Goal: Information Seeking & Learning: Compare options

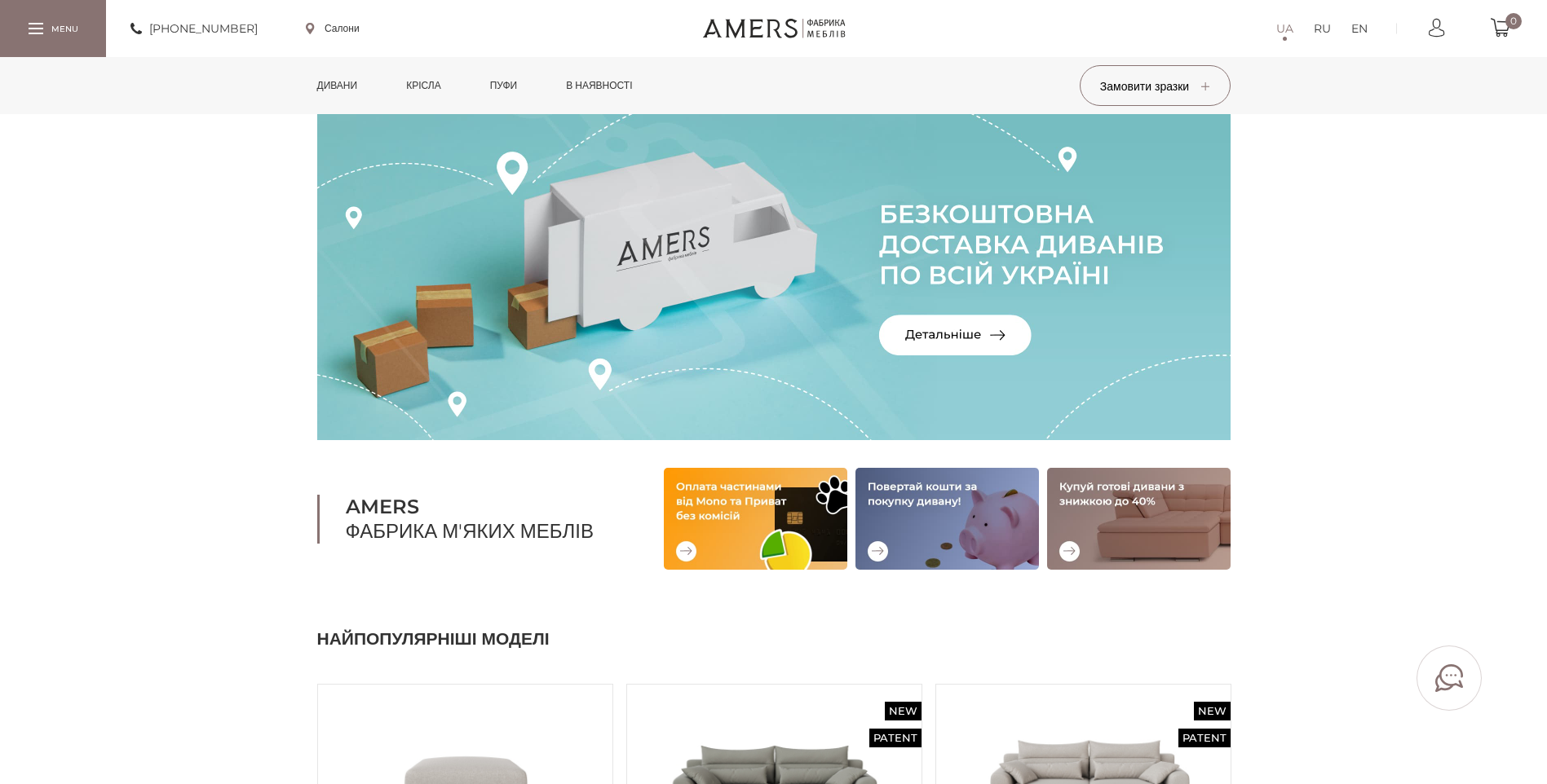
click at [347, 88] on link "Дивани" at bounding box center [337, 86] width 65 height 57
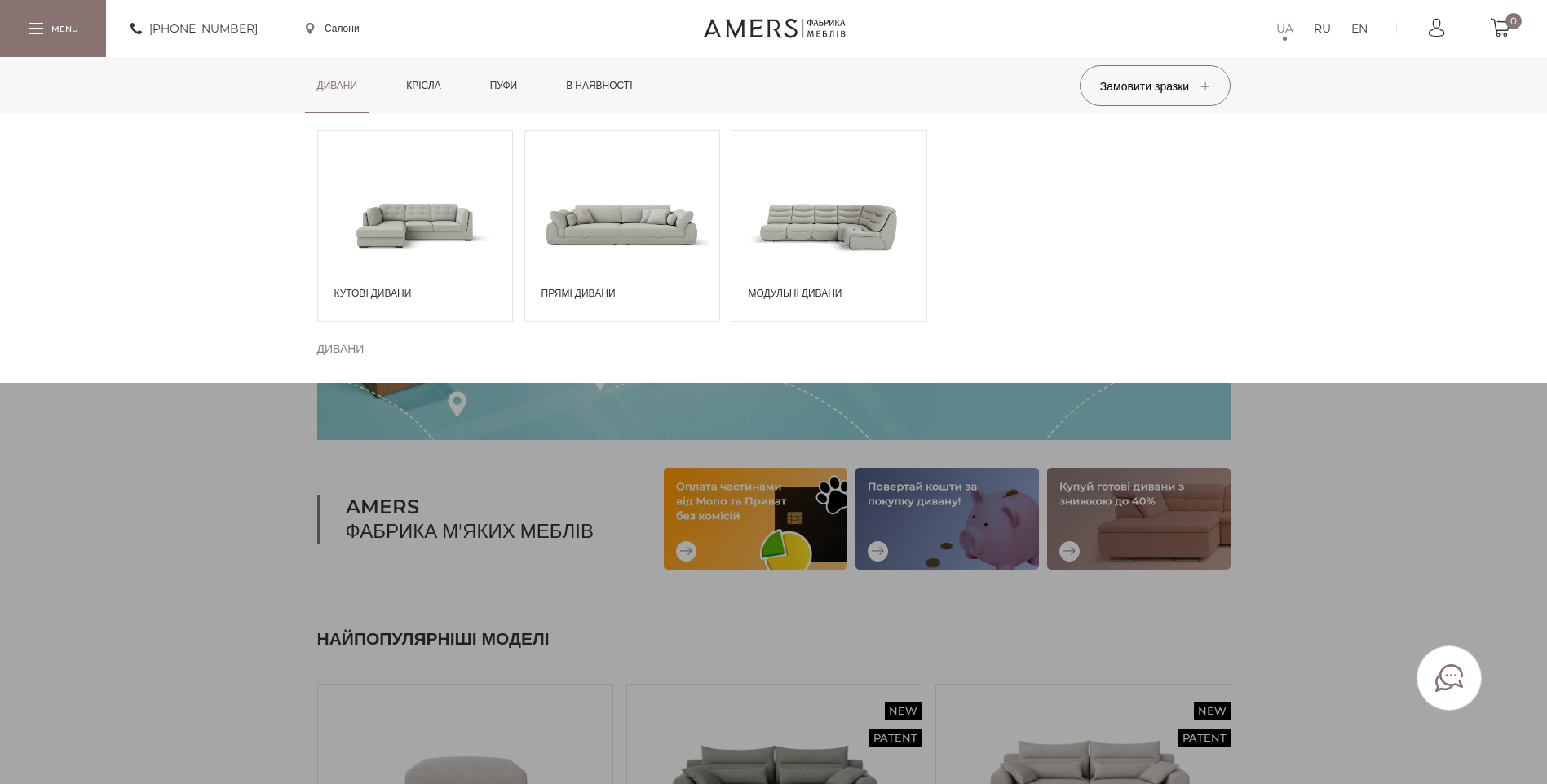
click at [405, 254] on span at bounding box center [415, 224] width 194 height 113
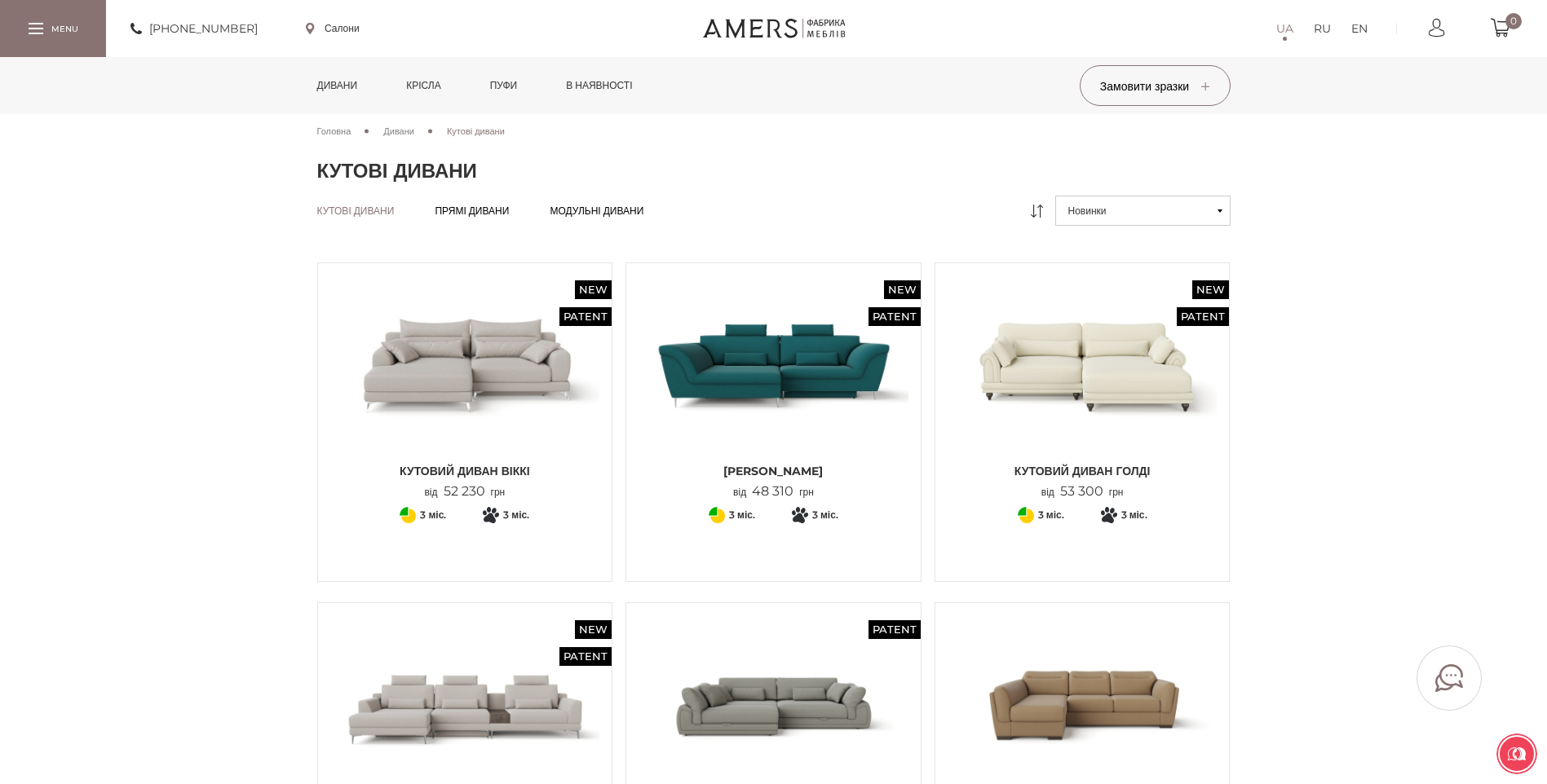
click at [464, 373] on img at bounding box center [465, 365] width 270 height 180
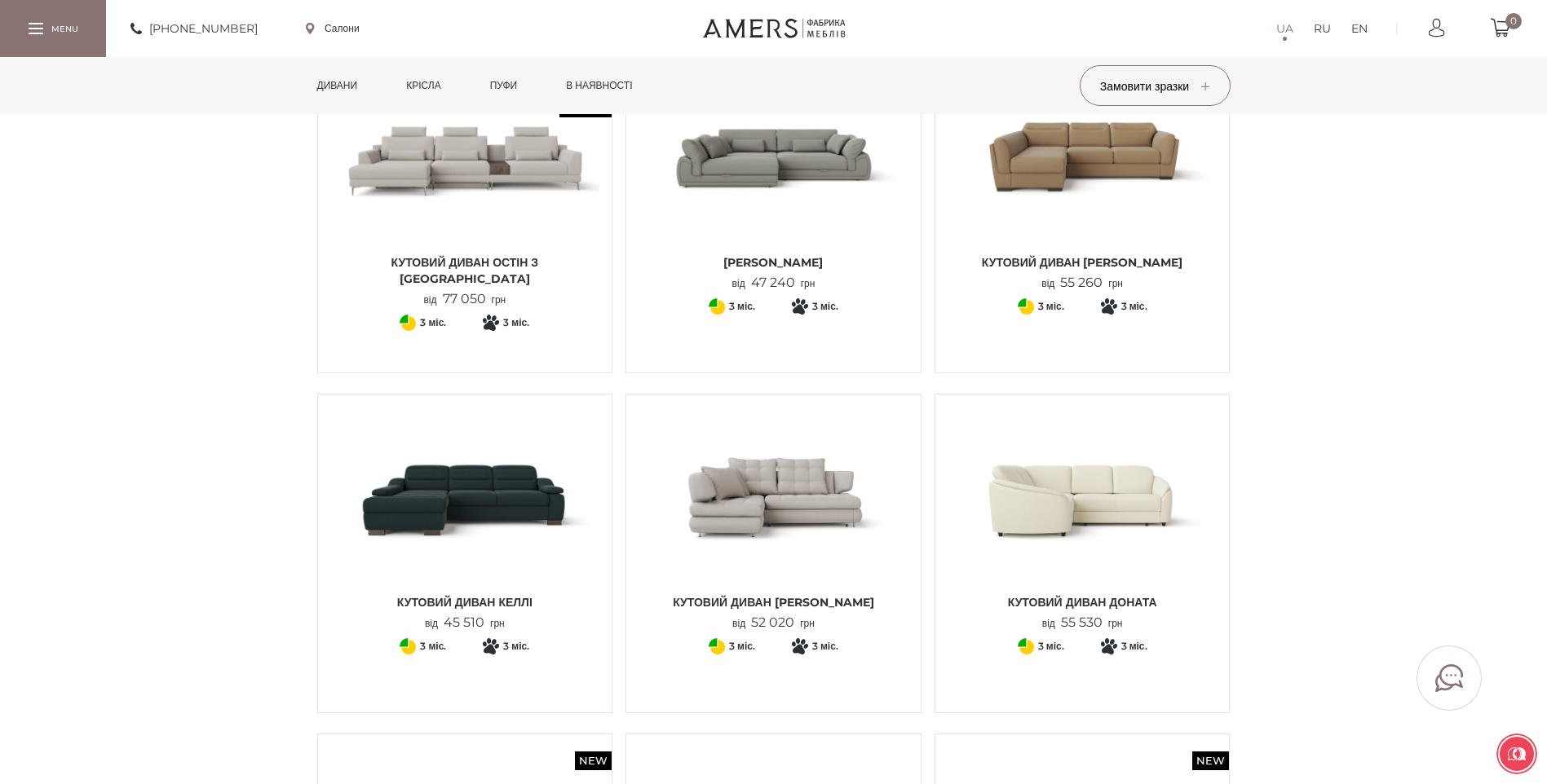
scroll to position [652, 0]
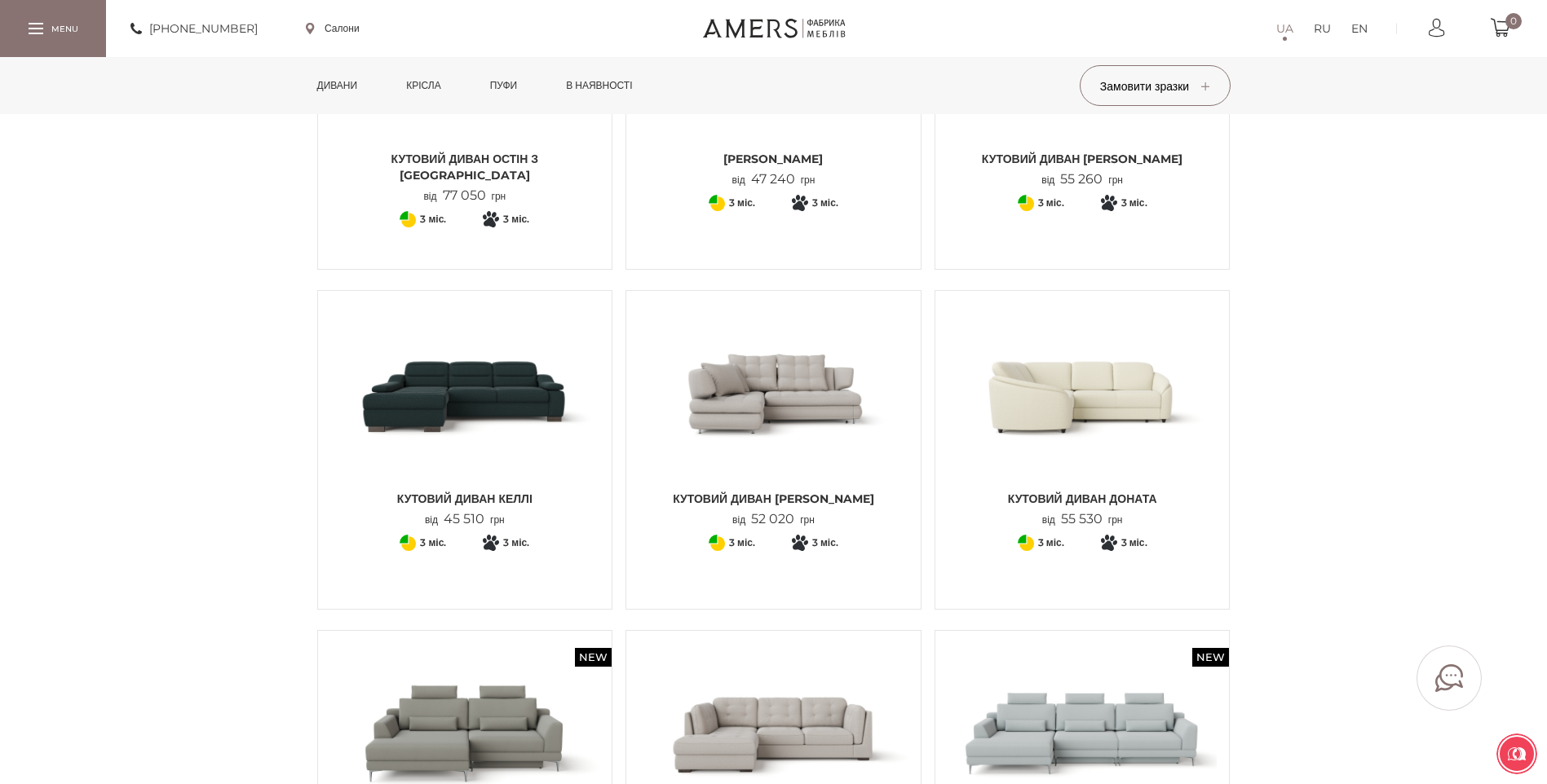
click at [1179, 412] on img at bounding box center [1082, 392] width 270 height 180
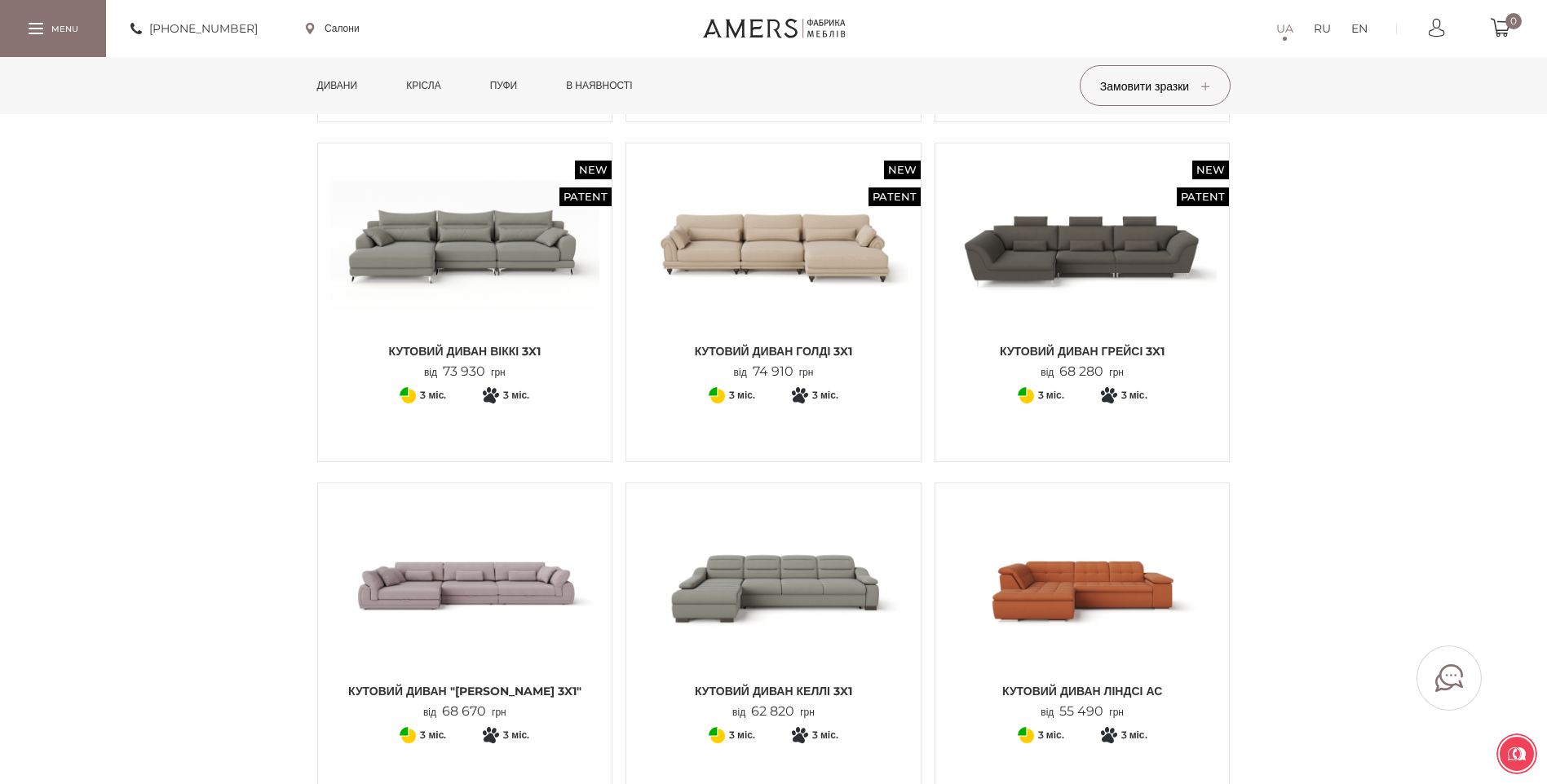
scroll to position [1467, 0]
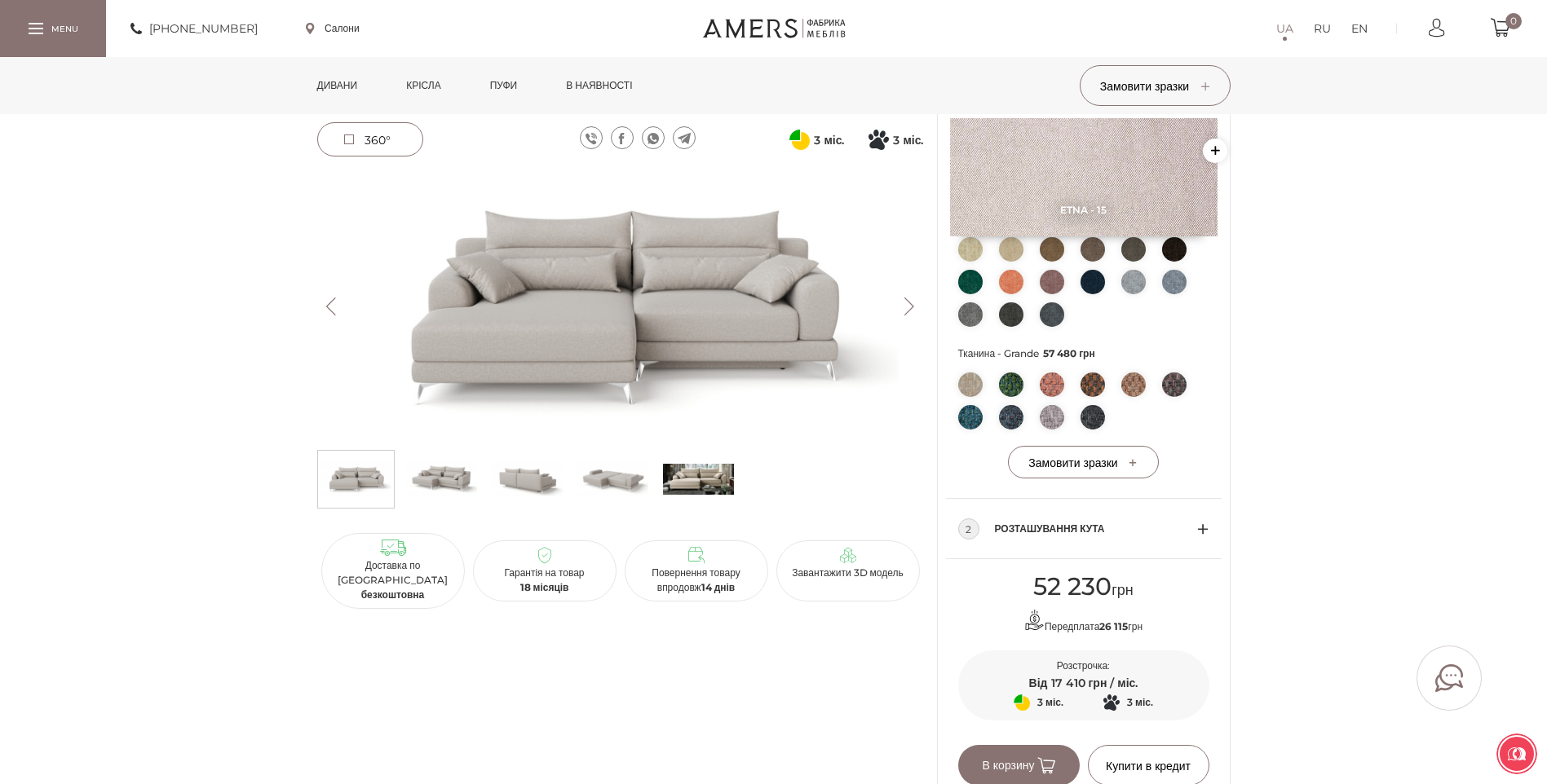
scroll to position [570, 0]
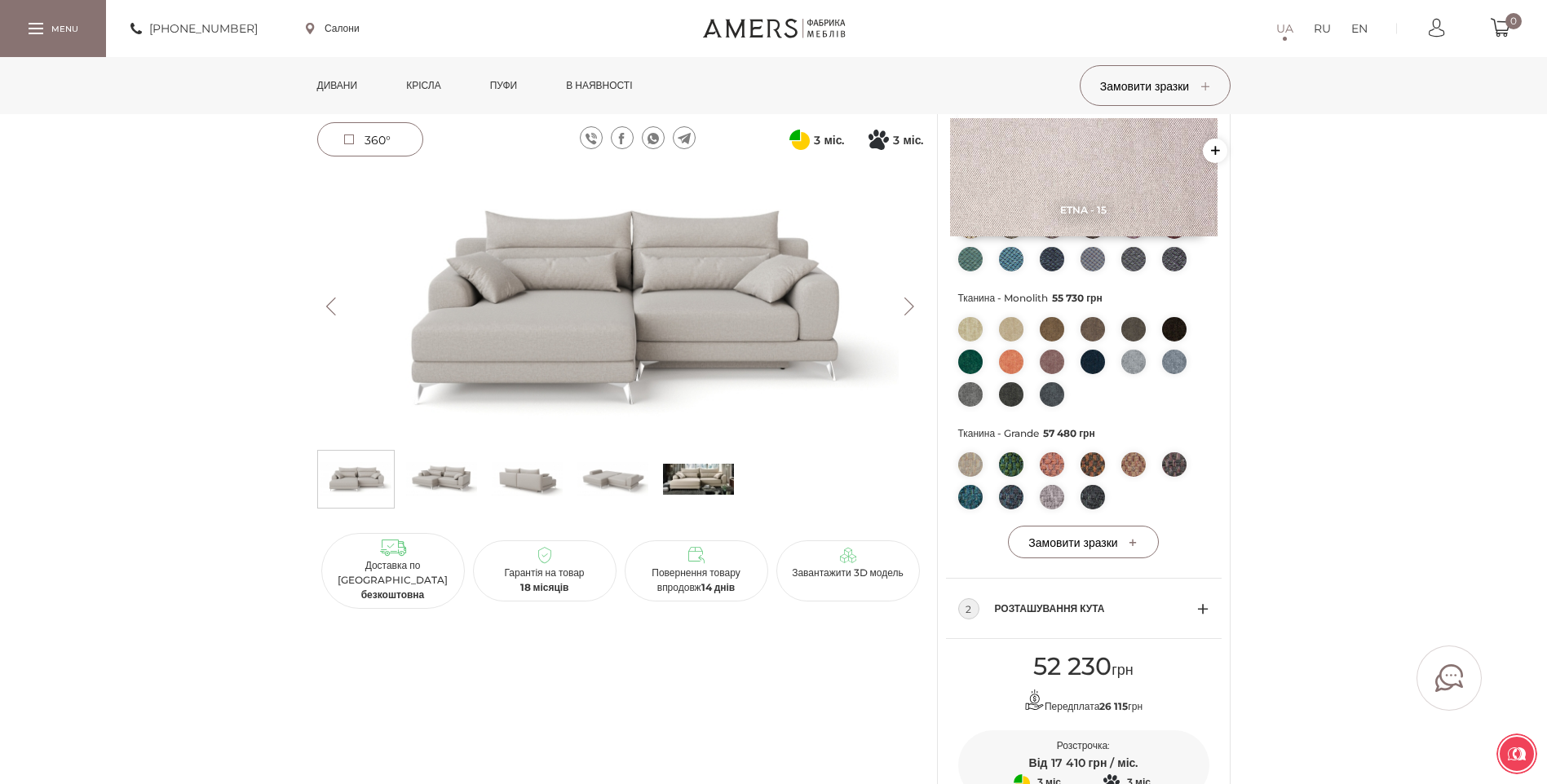
click at [699, 328] on img at bounding box center [620, 307] width 606 height 271
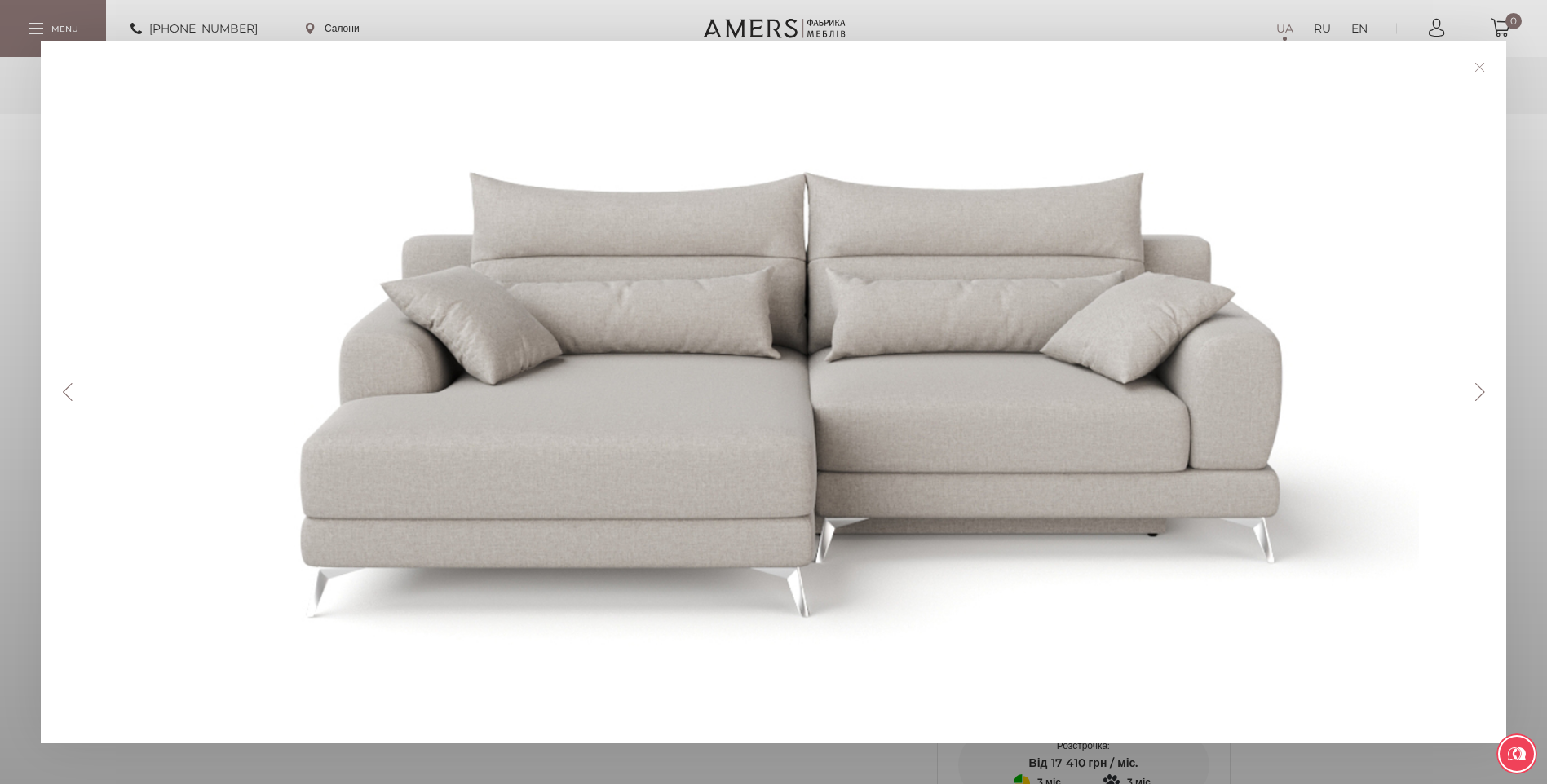
click at [1489, 387] on button "Next" at bounding box center [1480, 392] width 28 height 18
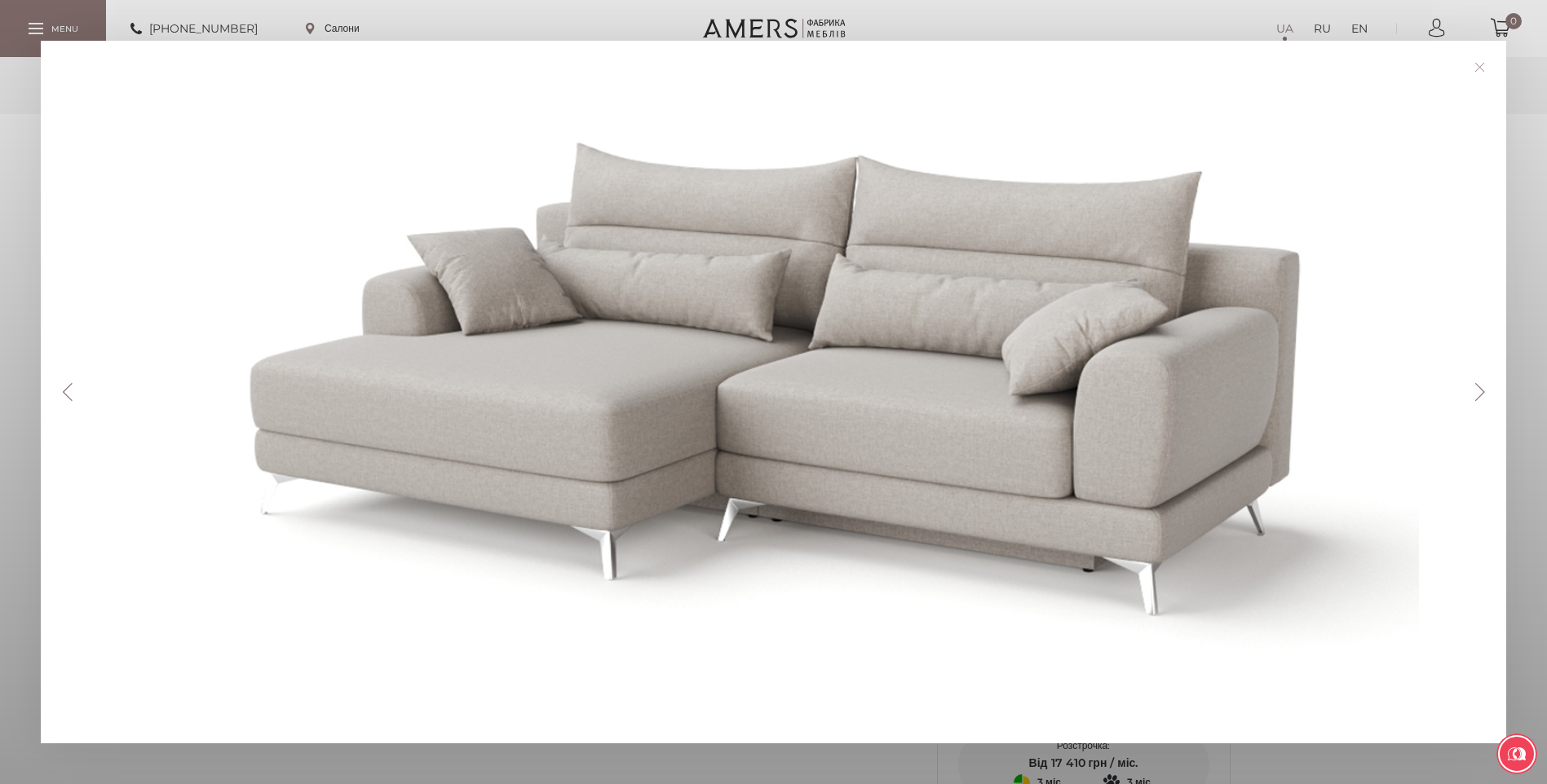
click at [1489, 387] on button "Next" at bounding box center [1480, 392] width 28 height 18
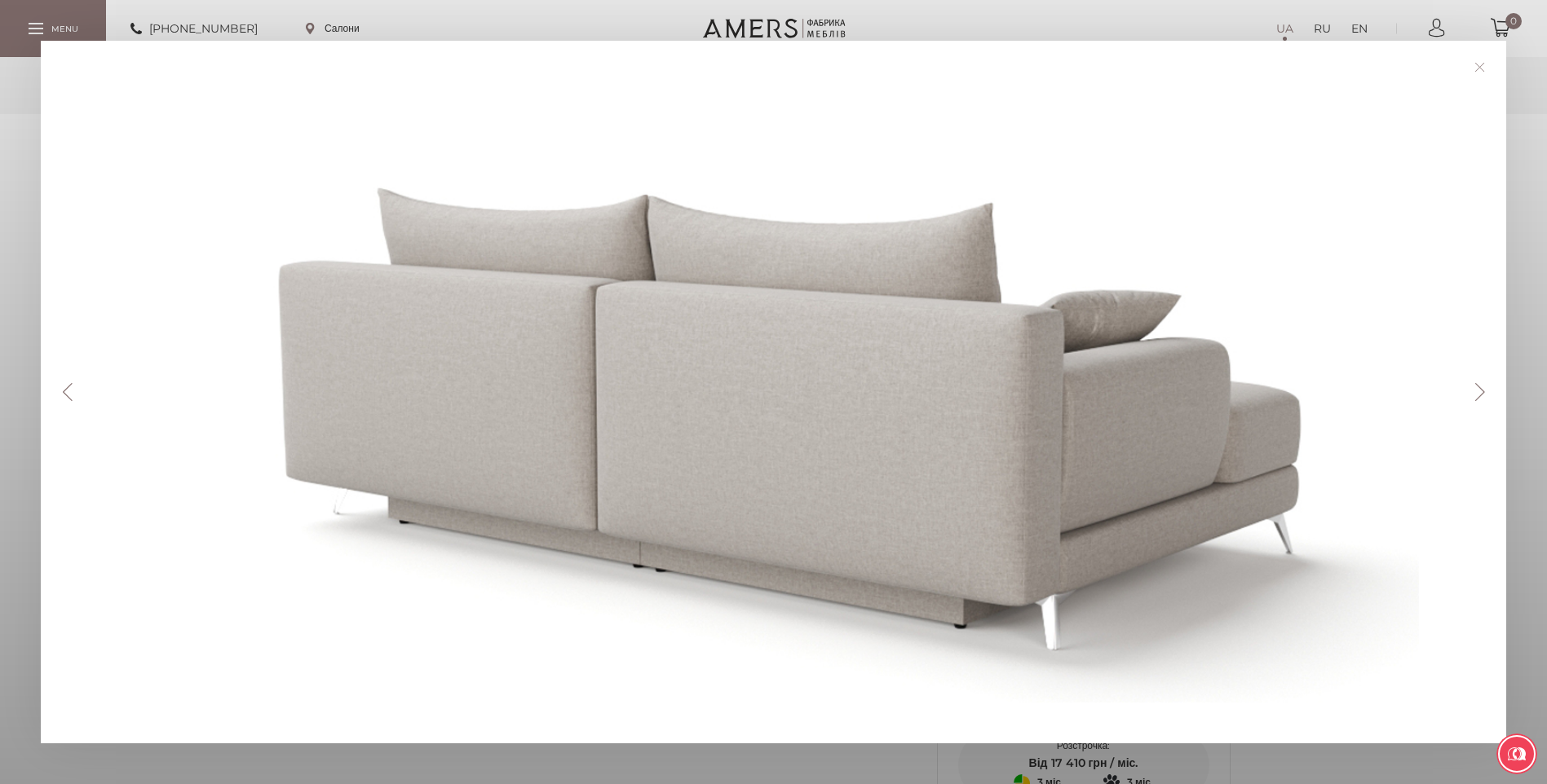
click at [1489, 387] on button "Next" at bounding box center [1480, 392] width 28 height 18
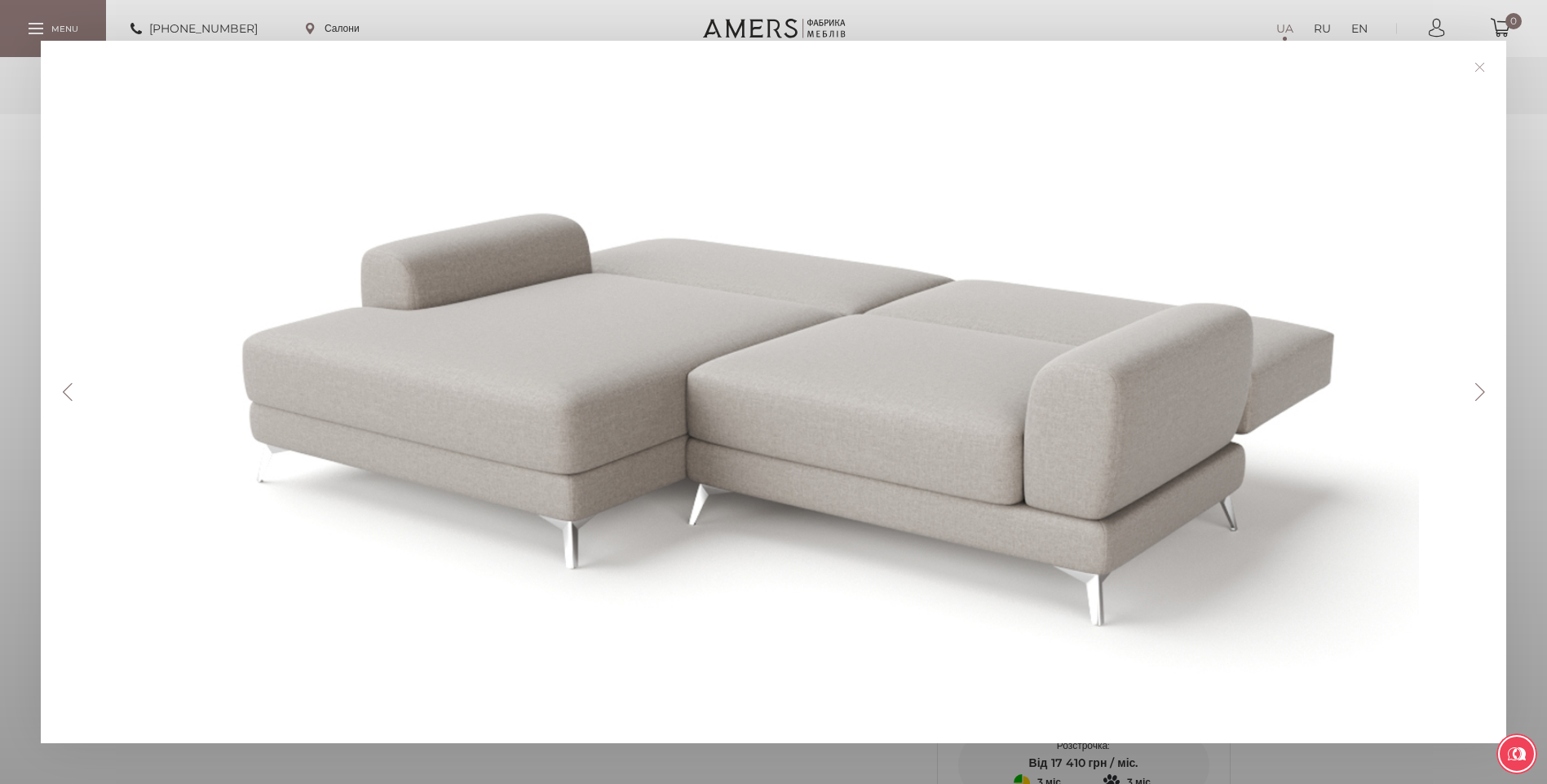
click at [1489, 387] on button "Next" at bounding box center [1480, 392] width 28 height 18
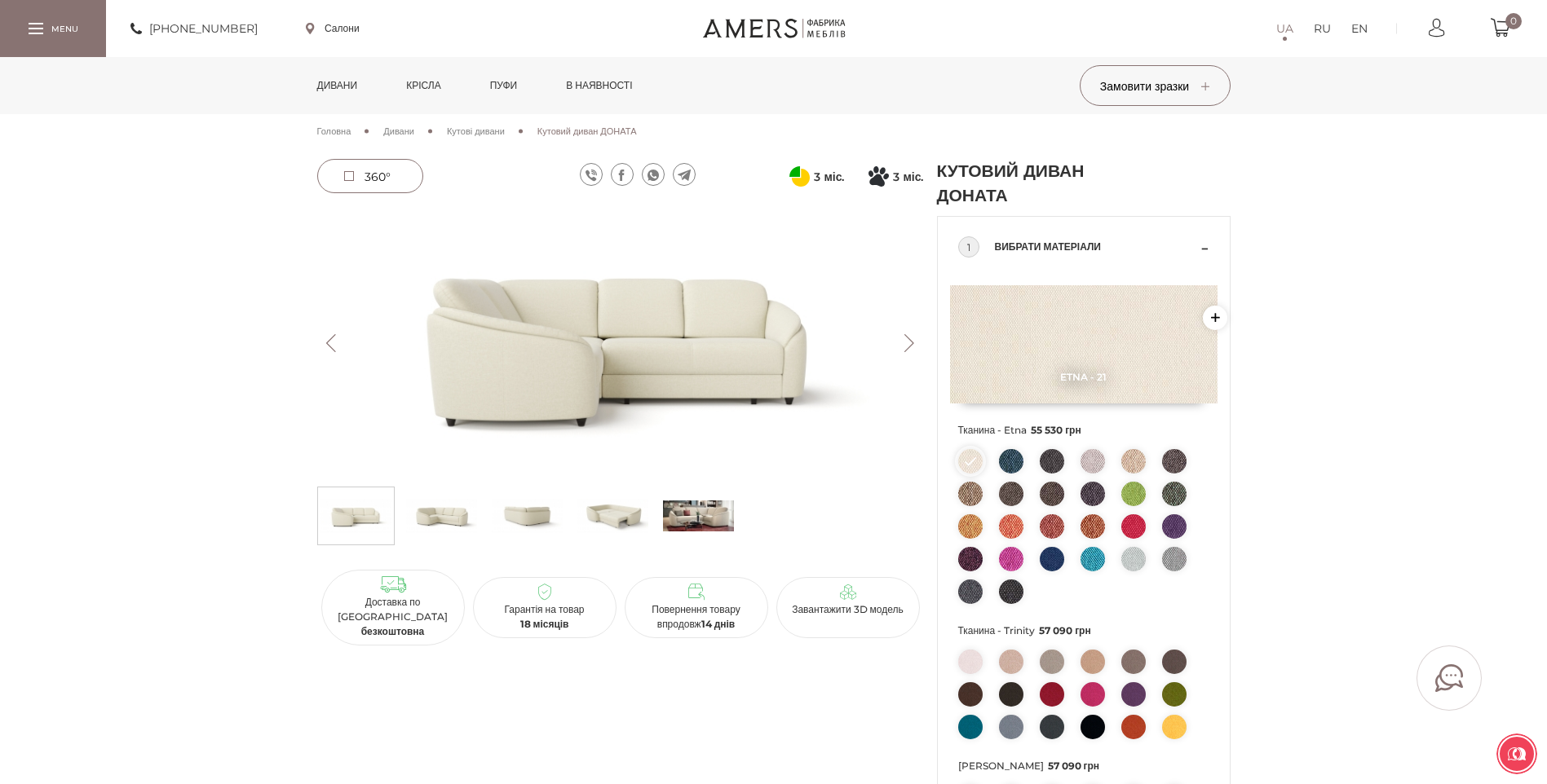
click at [904, 342] on button "Next" at bounding box center [910, 343] width 28 height 18
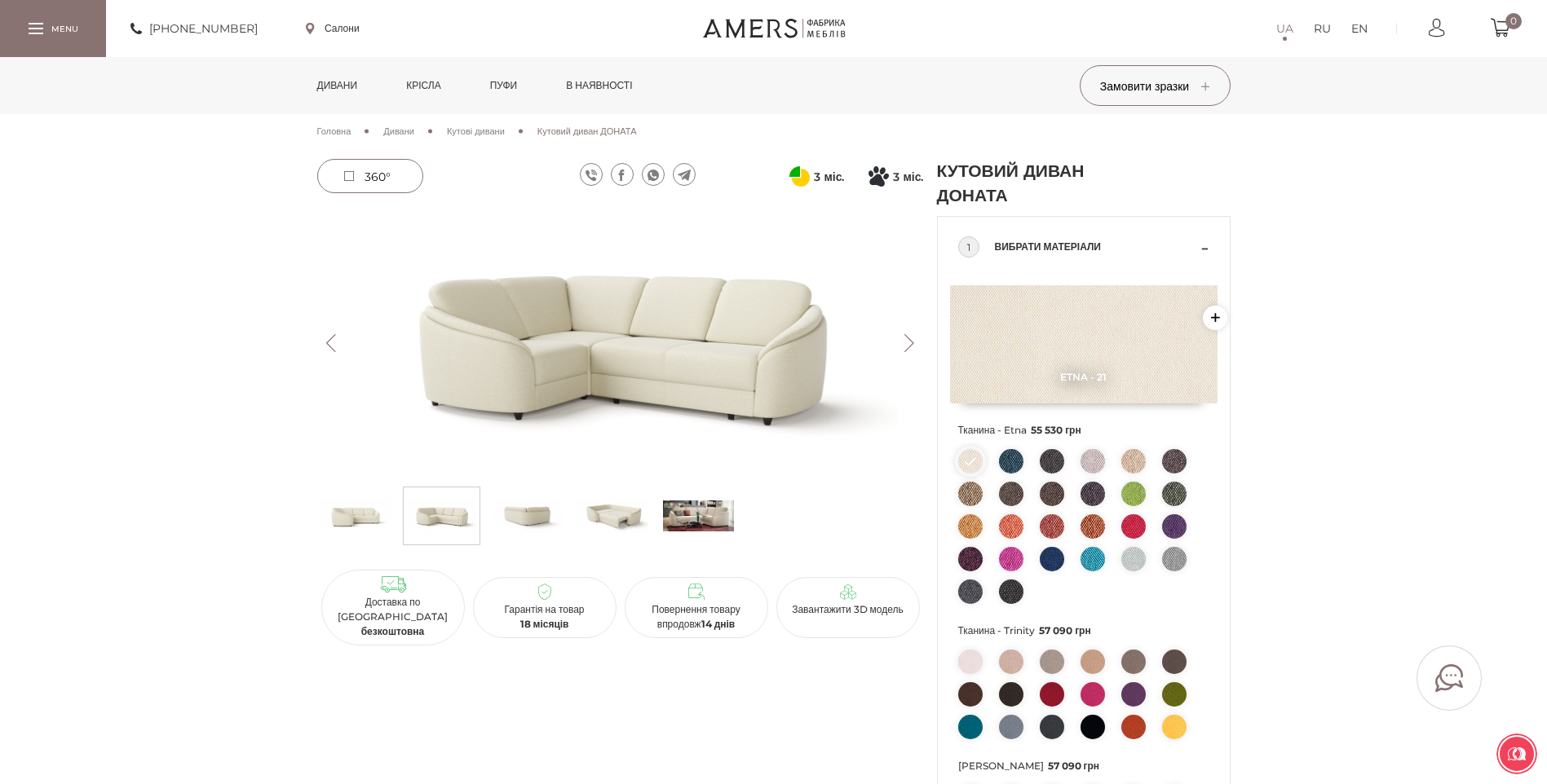
click at [911, 343] on button "Next" at bounding box center [910, 343] width 28 height 18
